Goal: Task Accomplishment & Management: Manage account settings

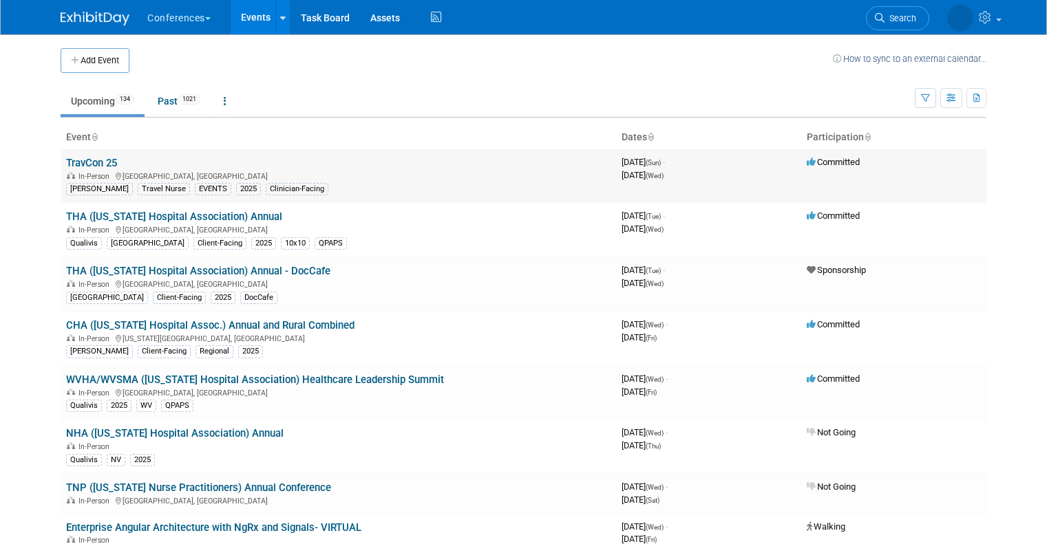
click at [87, 158] on link "TravCon 25" at bounding box center [91, 163] width 51 height 12
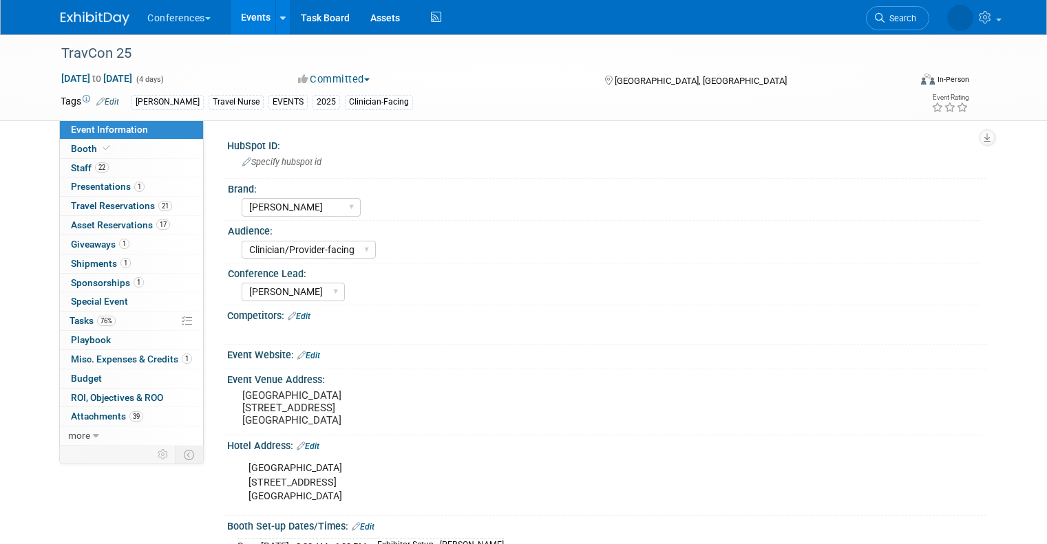
select select "[PERSON_NAME]"
select select "Clinician/Provider-facing"
select select "Stephanie"
click at [88, 260] on span "Shipments 1" at bounding box center [101, 263] width 60 height 11
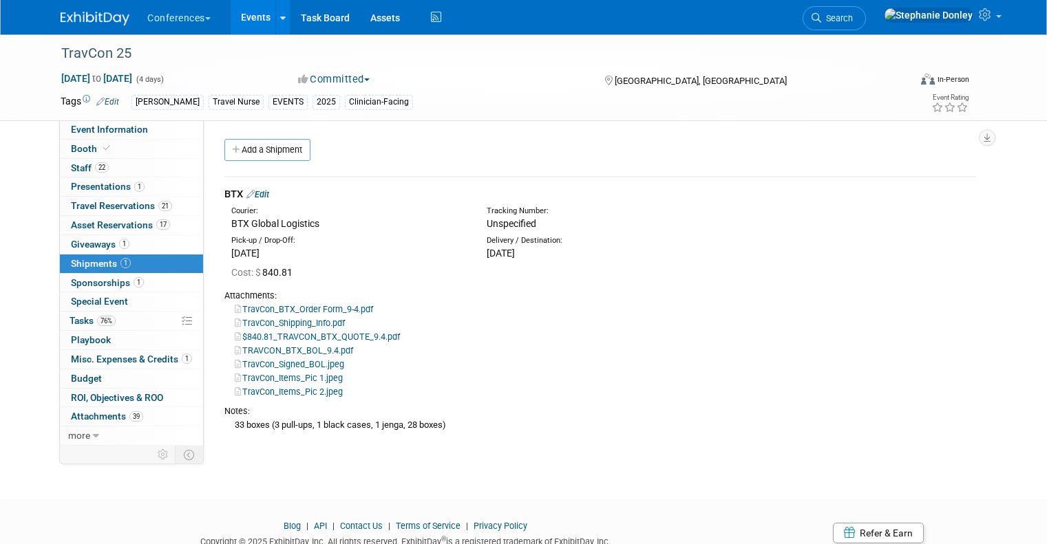
click at [282, 337] on link "$840.81_TRAVCON_BTX_QUOTE_9.4.pdf" at bounding box center [317, 337] width 165 height 10
click at [275, 354] on link "TRAVCON_BTX_BOL_9.4.pdf" at bounding box center [294, 351] width 118 height 10
click at [75, 145] on span "Booth" at bounding box center [92, 148] width 42 height 11
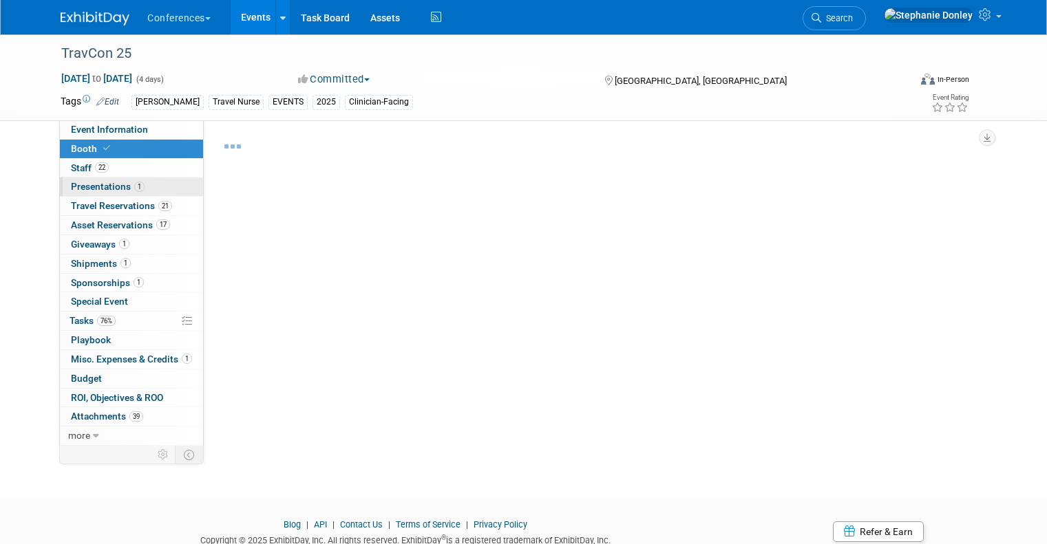
select select "20'x20'"
select select "Yes"
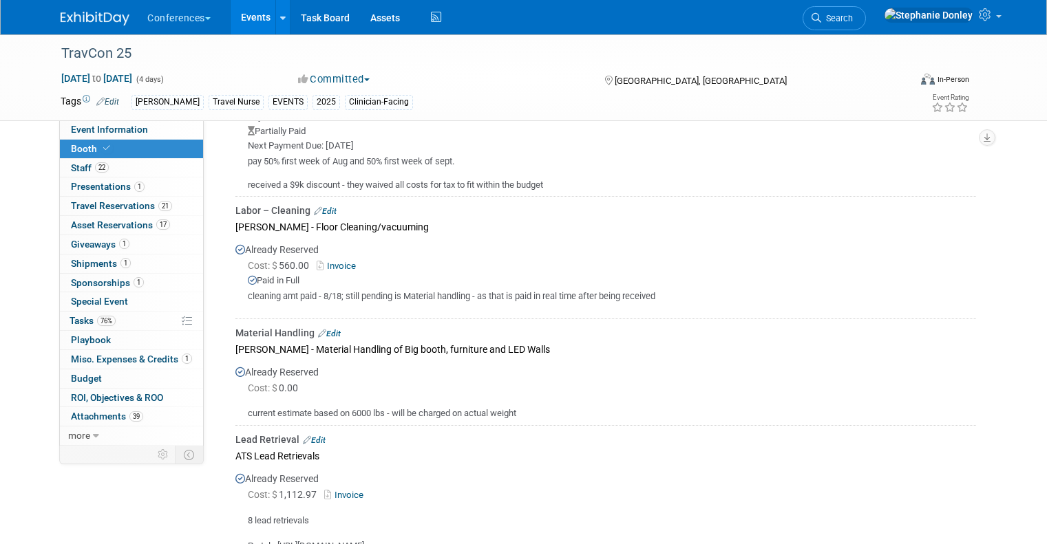
scroll to position [1429, 0]
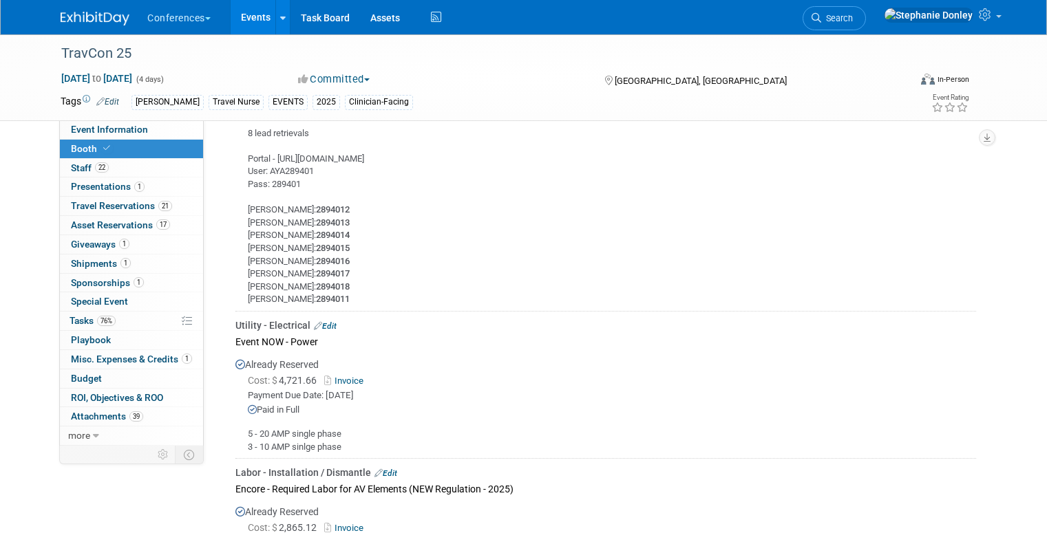
scroll to position [1340, 0]
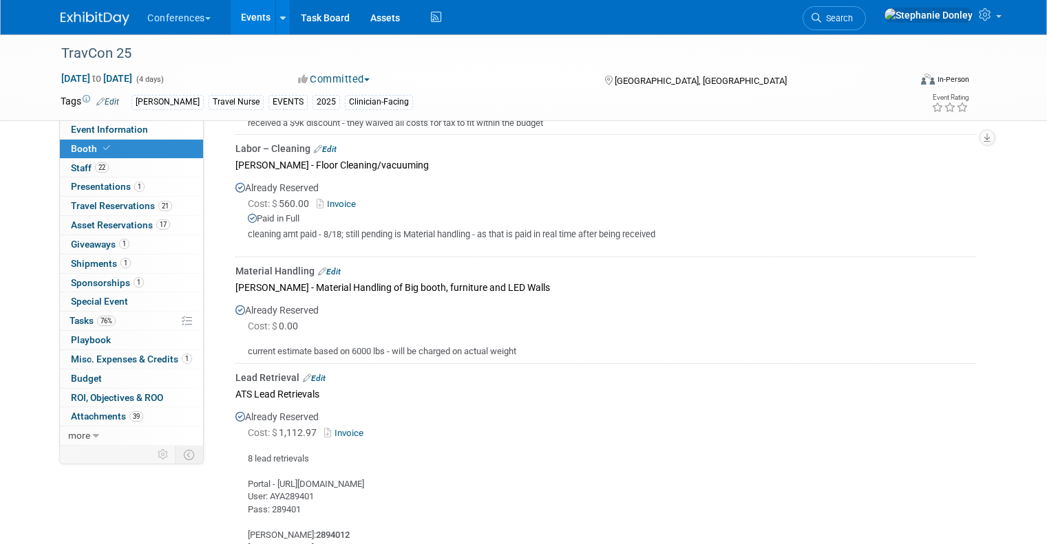
scroll to position [1013, 0]
click at [853, 17] on span "Search" at bounding box center [837, 18] width 32 height 10
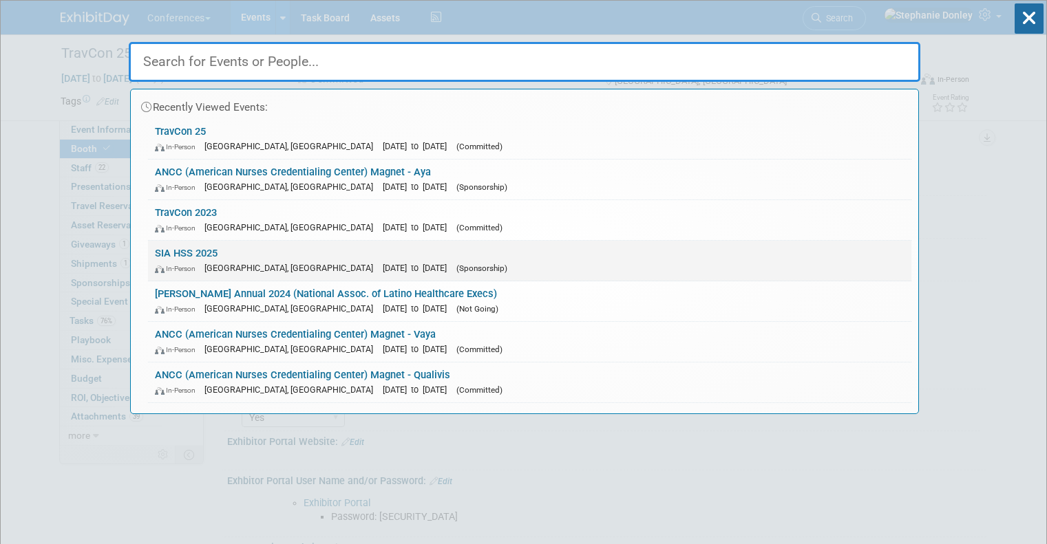
click at [200, 266] on span "In-Person" at bounding box center [178, 268] width 47 height 9
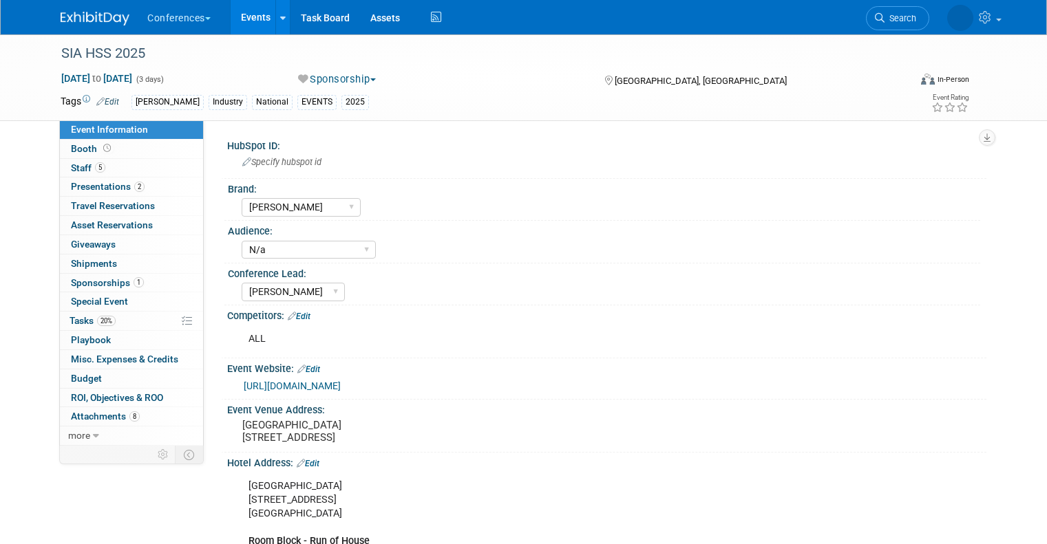
select select "[PERSON_NAME]"
select select "N/a"
select select "[PERSON_NAME]"
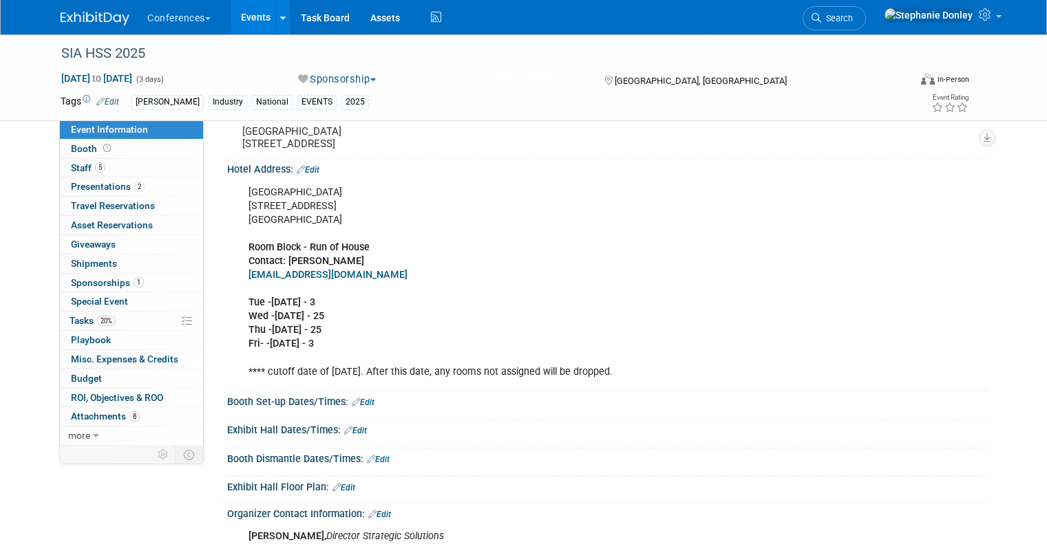
scroll to position [335, 0]
